Goal: Use online tool/utility: Utilize a website feature to perform a specific function

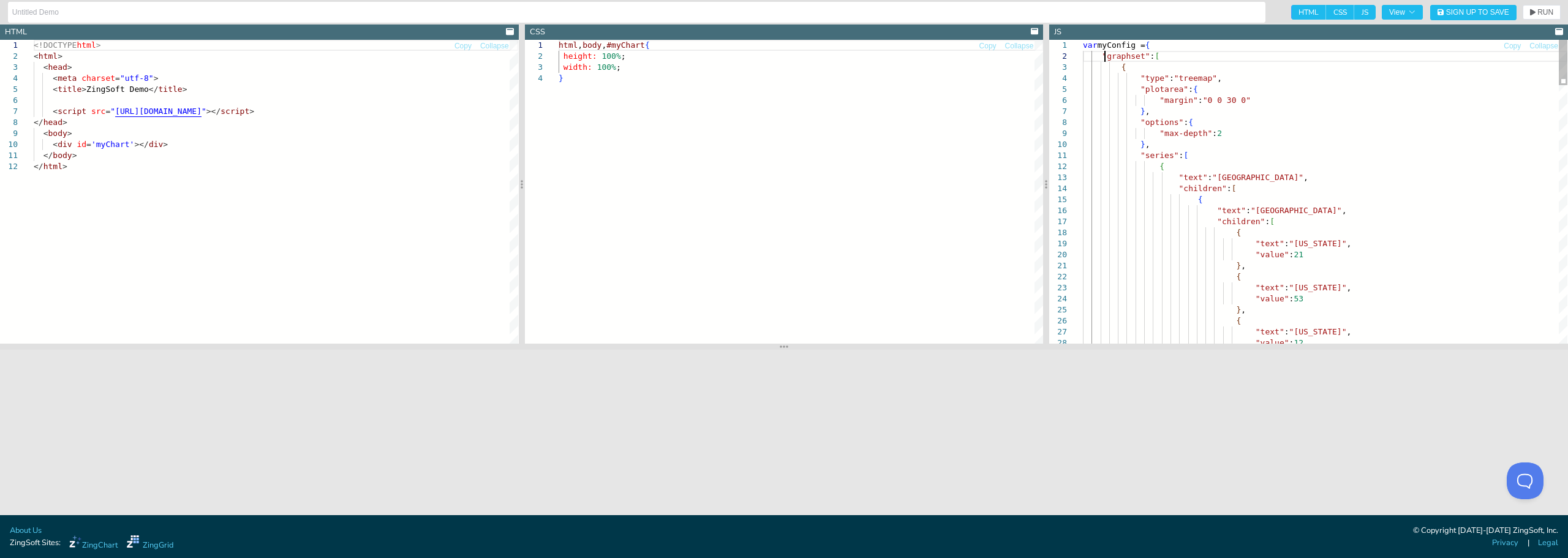
click at [773, 57] on div at bounding box center [1076, 56] width 16 height 11
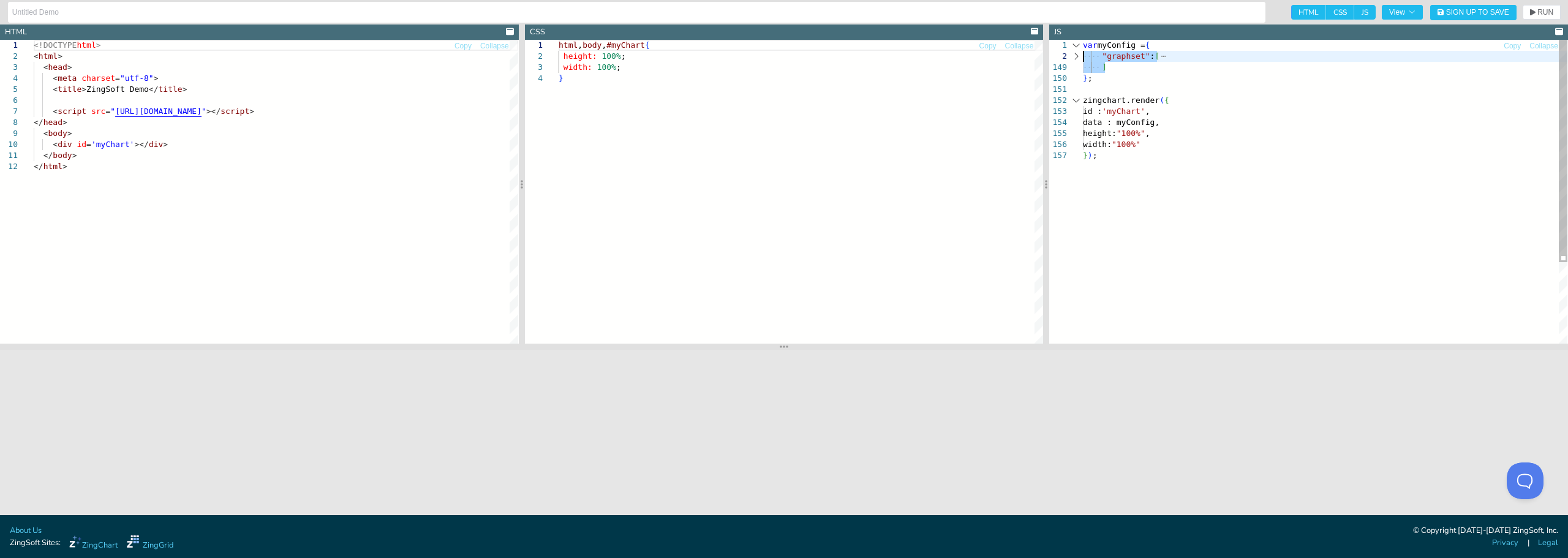
drag, startPoint x: 1120, startPoint y: 68, endPoint x: 1074, endPoint y: 57, distance: 47.3
click at [773, 57] on div "var myConfig = { "graphset" : [ ] } ; zingchart.render ( { id : 'myChart' , dat…" at bounding box center [1324, 247] width 485 height 414
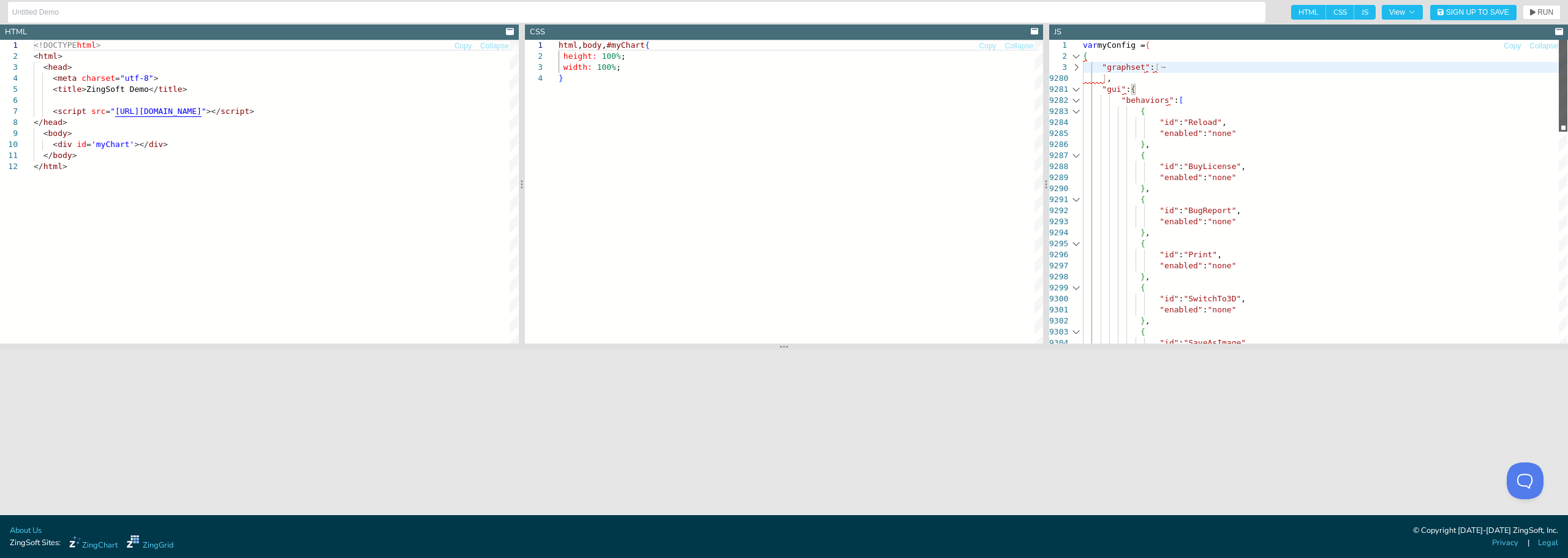
click at [773, 40] on div at bounding box center [1562, 86] width 8 height 92
click at [773, 62] on div ""id" : "SaveAsImage" , "enabled" : "none" } , { { "id" : "SwitchTo3D" , "enable…" at bounding box center [1324, 538] width 485 height 998
click at [773, 54] on div ""id" : "SaveAsImage" , "enabled" : "none" } , { { "id" : "SwitchTo3D" , "enable…" at bounding box center [1324, 538] width 485 height 998
type textarea "var myConfig = { "graphset": ["
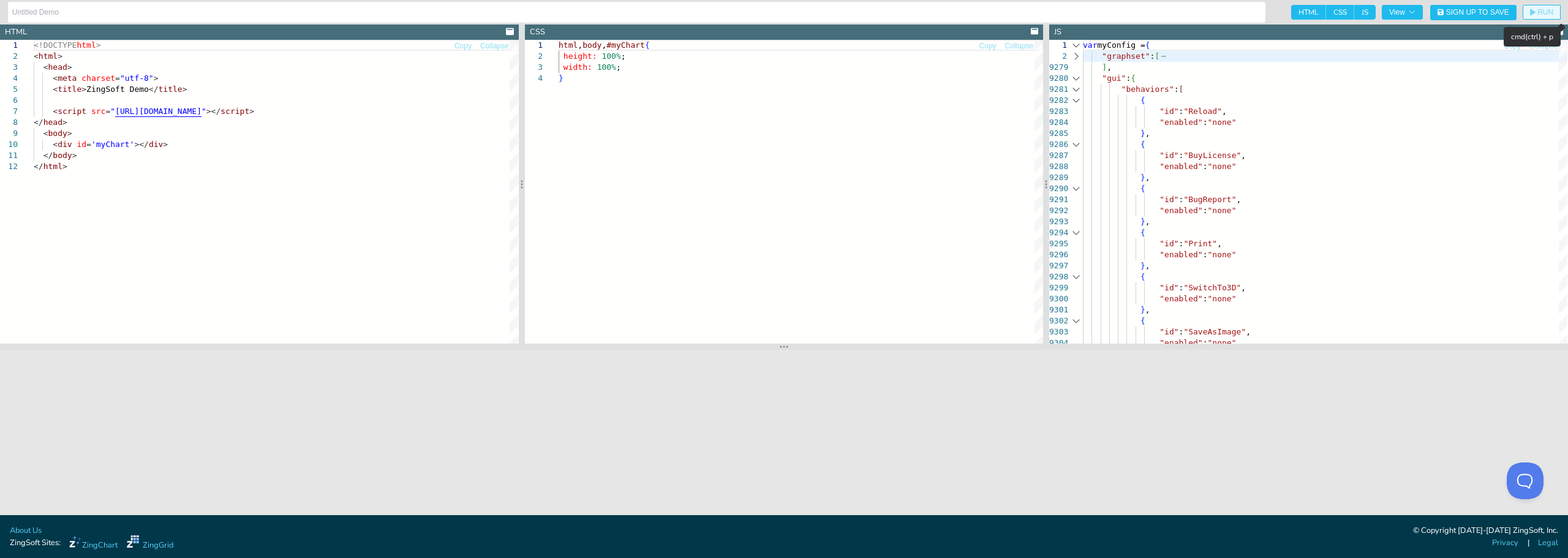
click at [773, 9] on icon "button" at bounding box center [1532, 12] width 6 height 8
click at [773, 76] on div at bounding box center [1076, 78] width 16 height 11
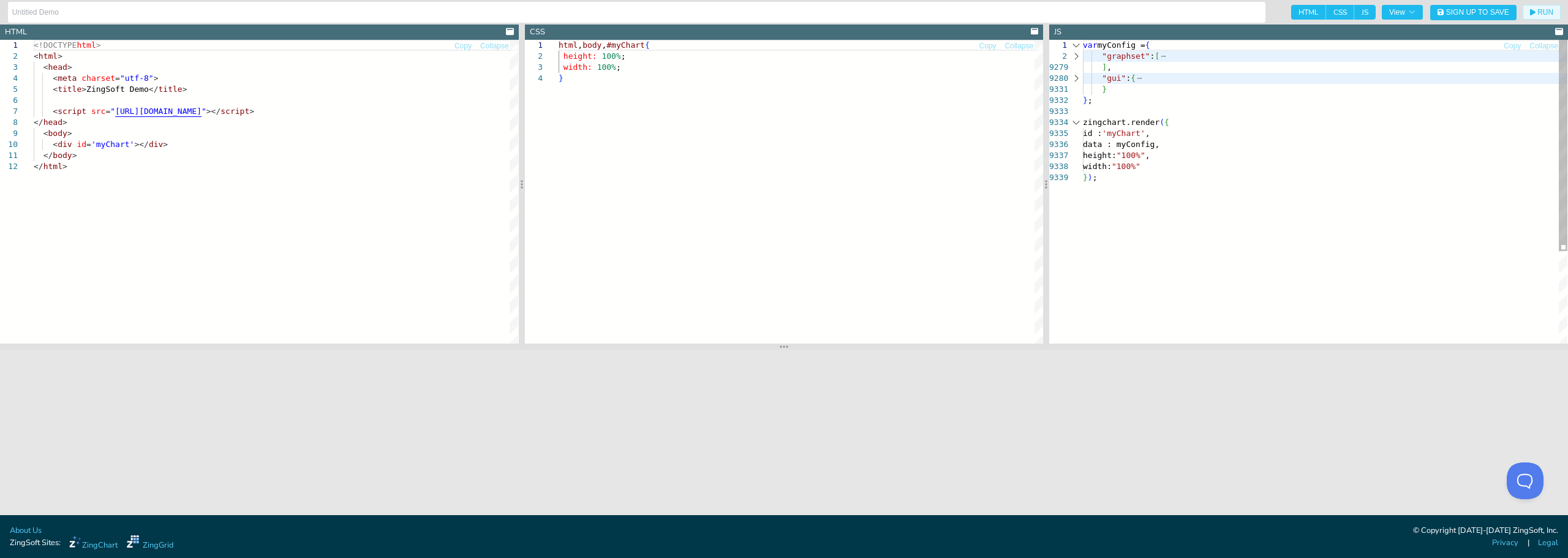
click at [773, 56] on div at bounding box center [1076, 56] width 16 height 11
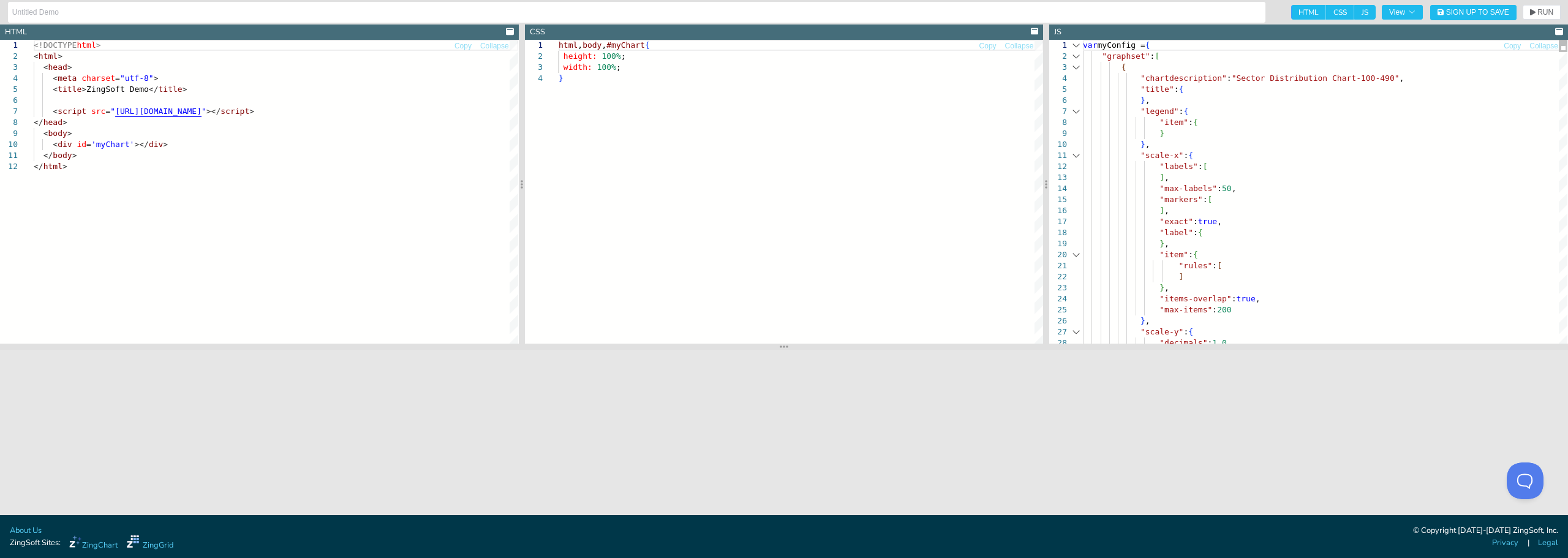
type textarea ""rules": [ ] }, "items-overlap": true, "max-items": 200 }, "scale-y": { "decima…"
type textarea "o"
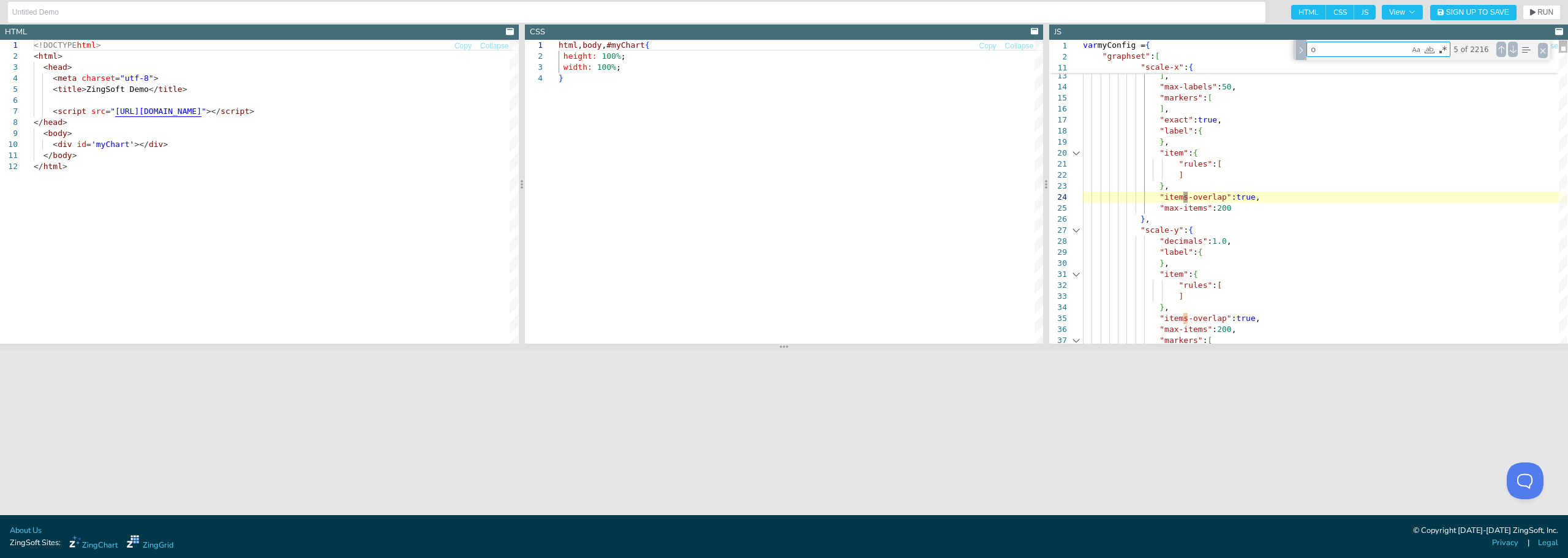
type textarea "0 ], "placement": "top" } ], "values": "0:1:0.1" }, "plot": { "tooltip-text": "…"
type textarea "op"
type textarea "], "data-tooltips-4": [ ] } ], "labels": [ ], "options": { "max-children": [ 20,"
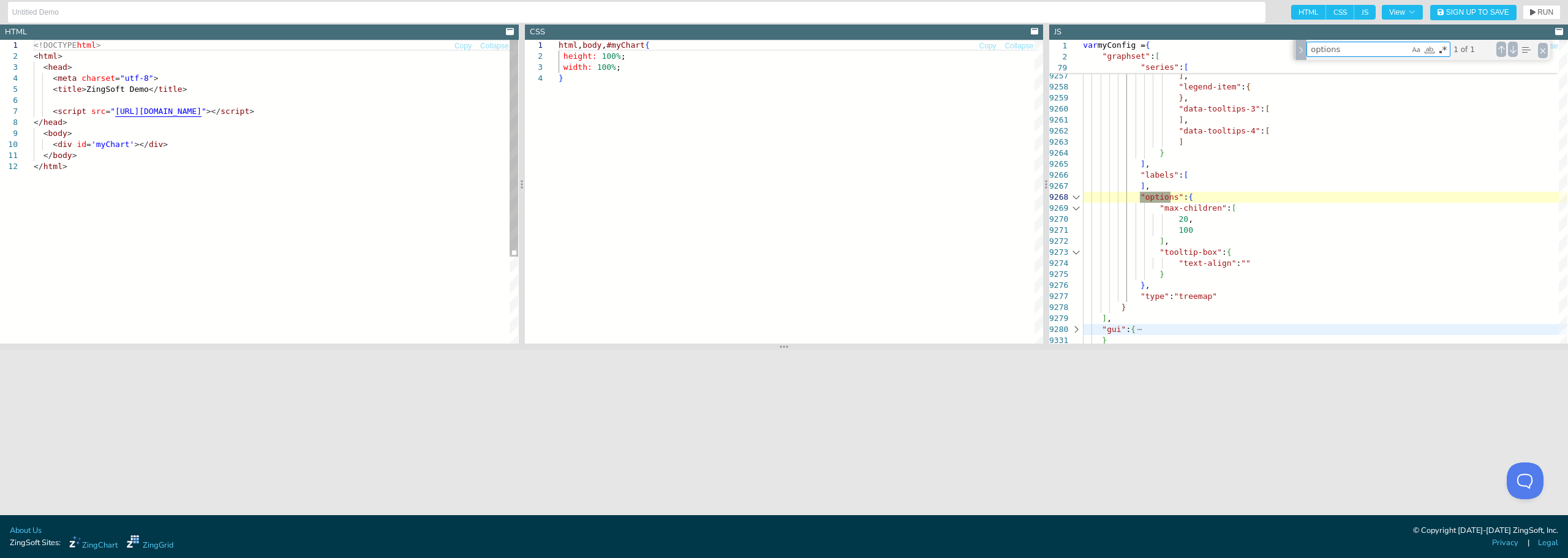
type textarea "options"
click at [224, 110] on div "<!DOCTYPE html > < html > < head > < meta charset = "utf-8" > < title > ZingSof…" at bounding box center [276, 252] width 485 height 425
click at [222, 112] on div "<!DOCTYPE html > < html > < head > < meta charset = "utf-8" > < title > ZingSof…" at bounding box center [276, 252] width 485 height 425
click at [773, 15] on span "RUN" at bounding box center [1541, 12] width 24 height 8
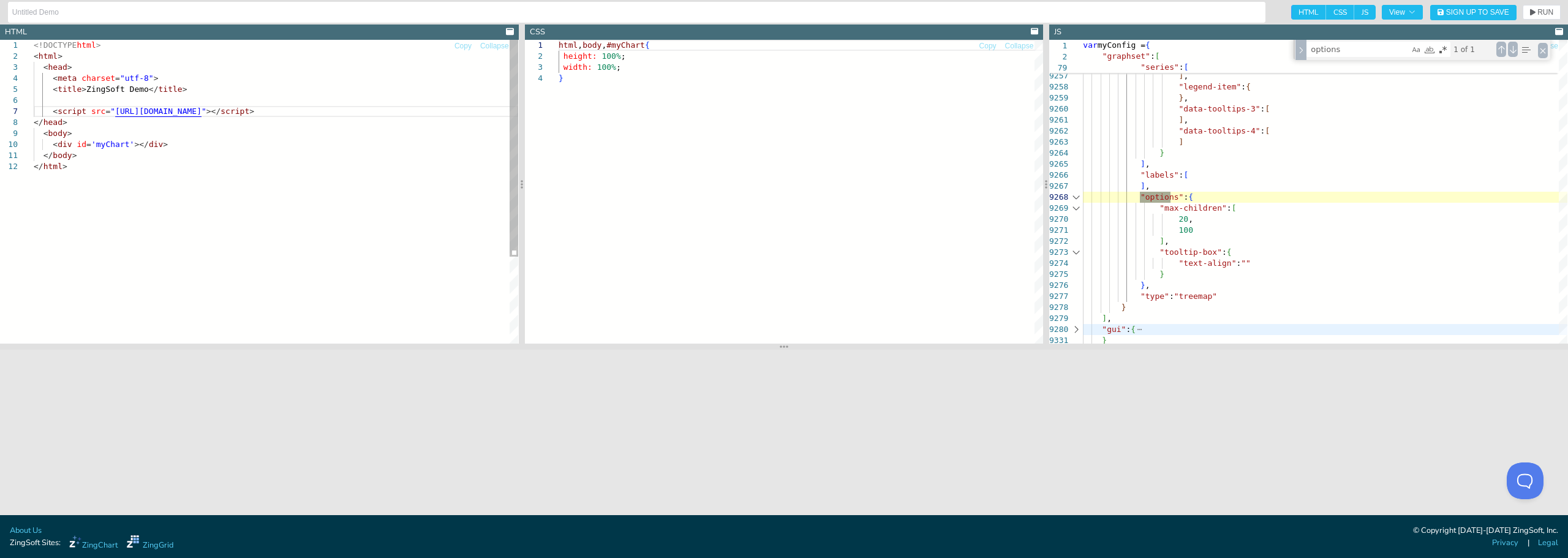
click at [285, 87] on div "<!DOCTYPE html > < html > < head > < meta charset = "utf-8" > < title > ZingSof…" at bounding box center [276, 252] width 485 height 425
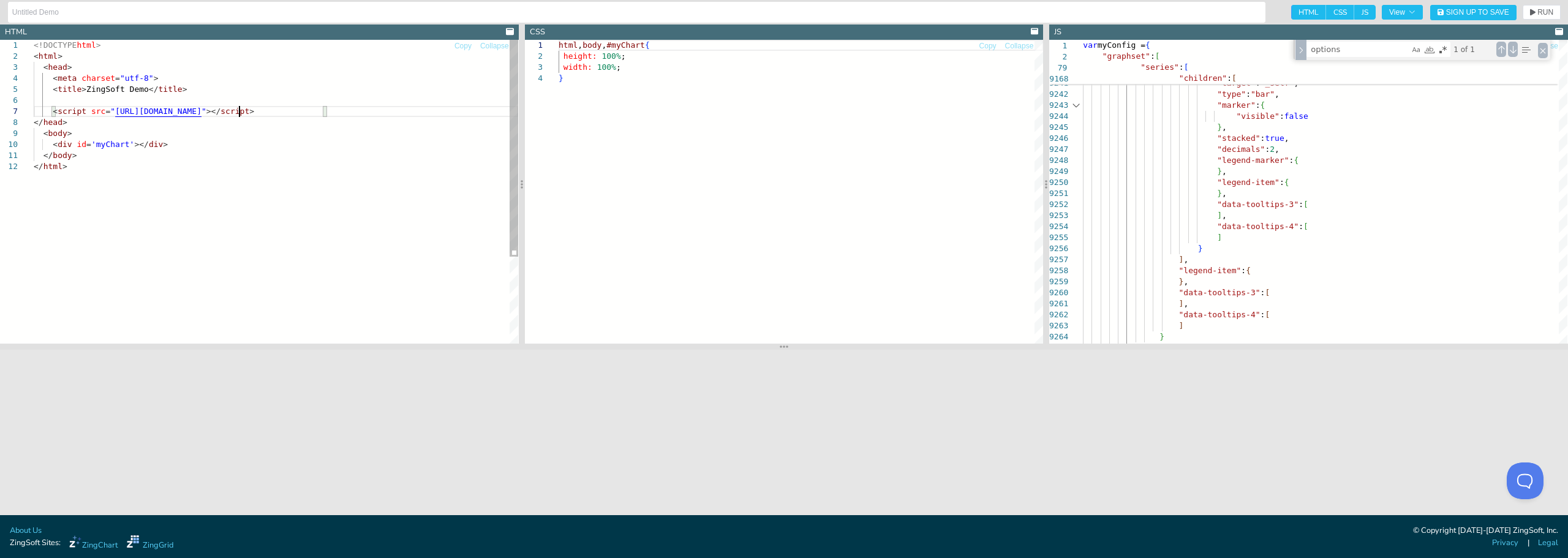
click at [239, 114] on div "<!DOCTYPE html > < html > < head > < meta charset = "utf-8" > < title > ZingSof…" at bounding box center [276, 252] width 485 height 425
click at [773, 7] on button "RUN" at bounding box center [1542, 12] width 38 height 15
drag, startPoint x: 243, startPoint y: 113, endPoint x: 231, endPoint y: 109, distance: 12.6
click at [231, 109] on div "<!DOCTYPE html > < html > < head > < meta charset = "utf-8" > < title > ZingSof…" at bounding box center [276, 252] width 485 height 425
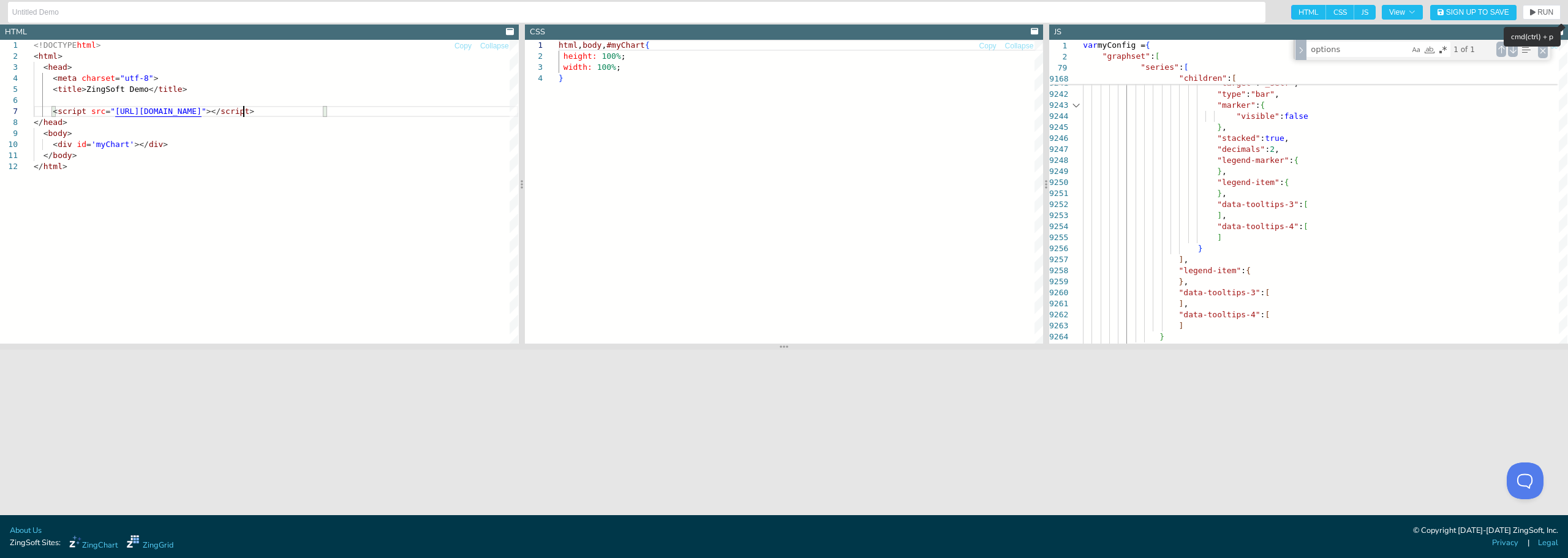
click at [773, 4] on header "HTML CSS JS View Sign Up to Save RUN SETTINGS" at bounding box center [784, 12] width 1568 height 24
click at [773, 10] on icon "button" at bounding box center [1532, 12] width 6 height 8
click at [242, 109] on div "<!DOCTYPE html > < html > < head > < meta charset = "utf-8" > < title > ZingSof…" at bounding box center [276, 252] width 485 height 425
click at [773, 13] on span "RUN" at bounding box center [1541, 12] width 24 height 8
click at [240, 112] on div "<!DOCTYPE html > < html > < head > < meta charset = "utf-8" > < title > ZingSof…" at bounding box center [276, 252] width 485 height 425
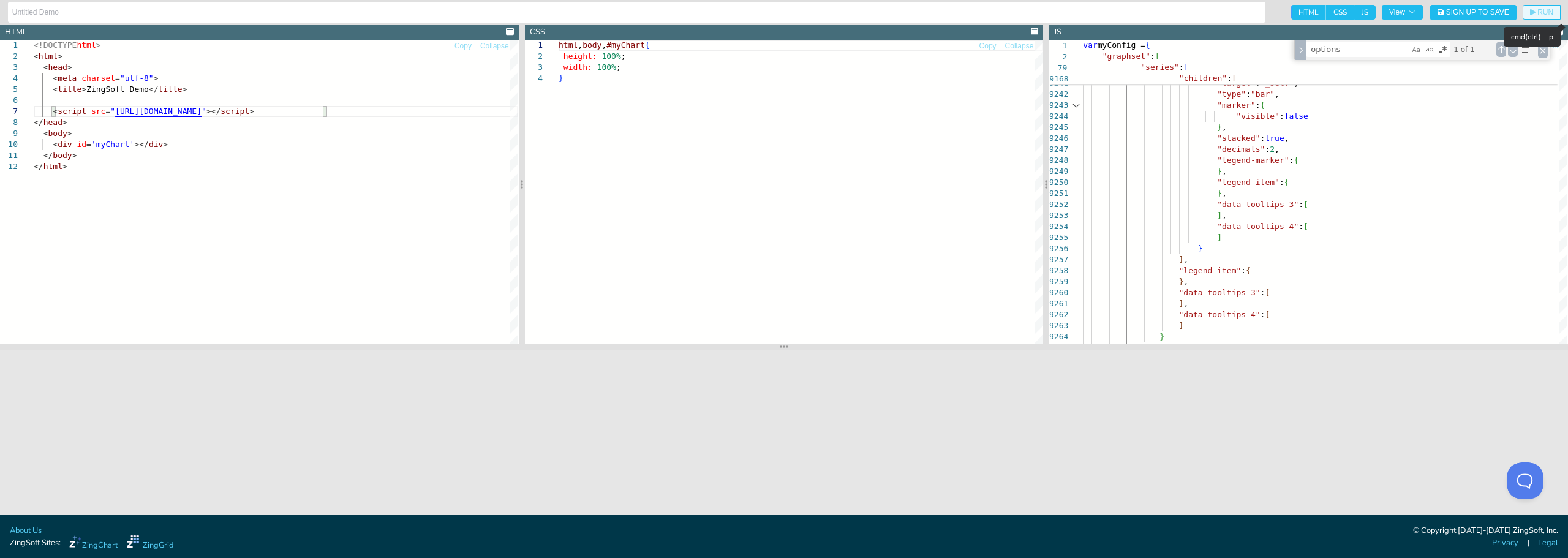
click at [773, 9] on span "RUN" at bounding box center [1544, 12] width 16 height 8
click at [238, 109] on div "<!DOCTYPE html > < html > < head > < meta charset = "utf-8" > < title > ZingSof…" at bounding box center [276, 252] width 485 height 425
click at [773, 17] on button "RUN" at bounding box center [1542, 12] width 38 height 15
click at [240, 111] on div "<!DOCTYPE html > < html > < head > < meta charset = "utf-8" > < title > ZingSof…" at bounding box center [276, 252] width 485 height 425
click at [773, 13] on span "RUN" at bounding box center [1544, 12] width 16 height 8
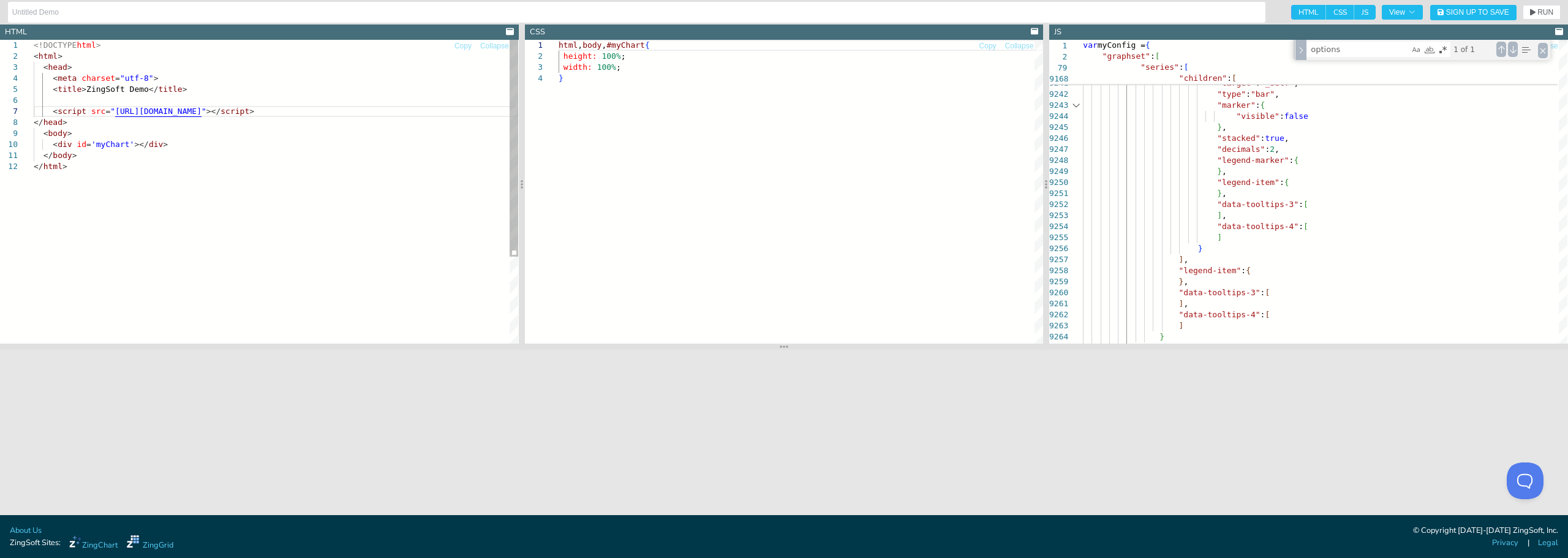
click at [241, 113] on div "<!DOCTYPE html > < html > < head > < meta charset = "utf-8" > < title > ZingSof…" at bounding box center [276, 252] width 485 height 425
click at [773, 13] on span "RUN" at bounding box center [1544, 12] width 16 height 8
click at [244, 112] on div "<!DOCTYPE html > < html > < head > < meta charset = "utf-8" > < title > ZingSof…" at bounding box center [276, 252] width 485 height 425
click at [773, 17] on button "RUN" at bounding box center [1542, 12] width 38 height 15
click at [242, 110] on div "<!DOCTYPE html > < html > < head > < meta charset = "utf-8" > < title > ZingSof…" at bounding box center [276, 252] width 485 height 425
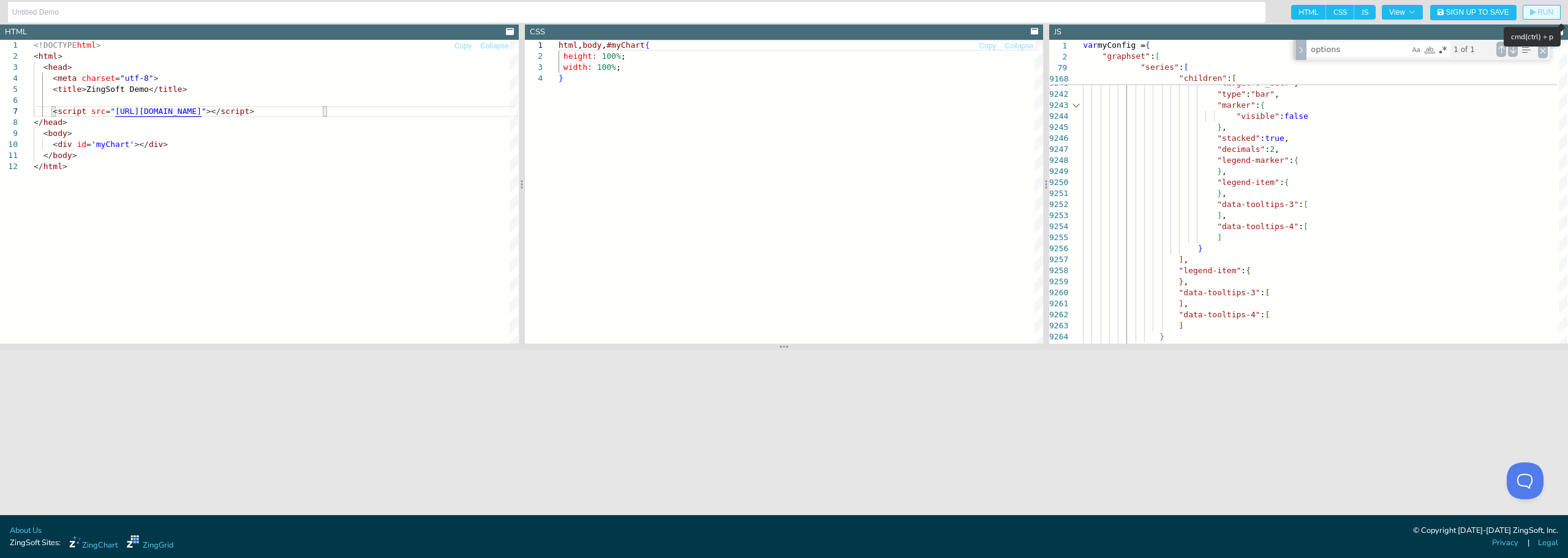
click at [773, 11] on span "RUN" at bounding box center [1544, 12] width 16 height 8
click at [243, 111] on div "<!DOCTYPE html > < html > < head > < meta charset = "utf-8" > < title > ZingSof…" at bounding box center [276, 252] width 485 height 425
click at [773, 9] on span "RUN" at bounding box center [1544, 12] width 16 height 8
click at [247, 113] on div "<!DOCTYPE html > < html > < head > < meta charset = "utf-8" > < title > ZingSof…" at bounding box center [276, 252] width 485 height 425
click at [243, 113] on div "<!DOCTYPE html > < html > < head > < meta charset = "utf-8" > < title > ZingSof…" at bounding box center [276, 252] width 485 height 425
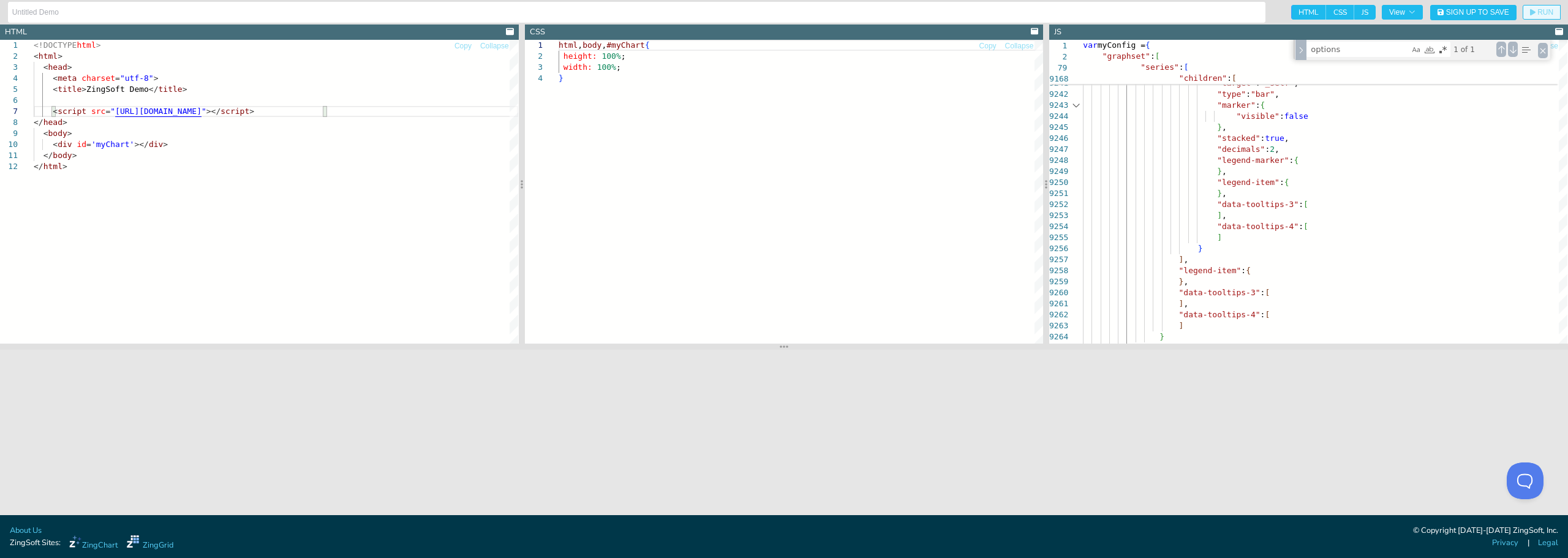
type textarea "<!DOCTYPE html> <html> <head> <meta charset="utf-8"> <title>ZingSoft Demo</titl…"
click at [773, 9] on span "RUN" at bounding box center [1544, 12] width 16 height 8
